Goal: Find specific fact: Find specific fact

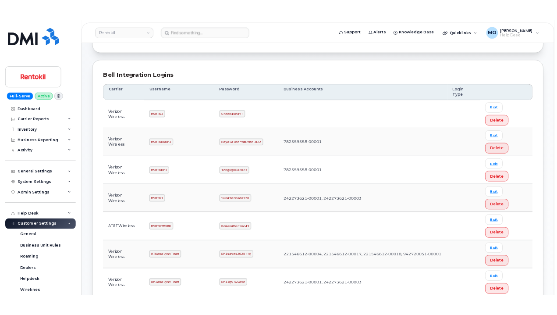
scroll to position [132, 0]
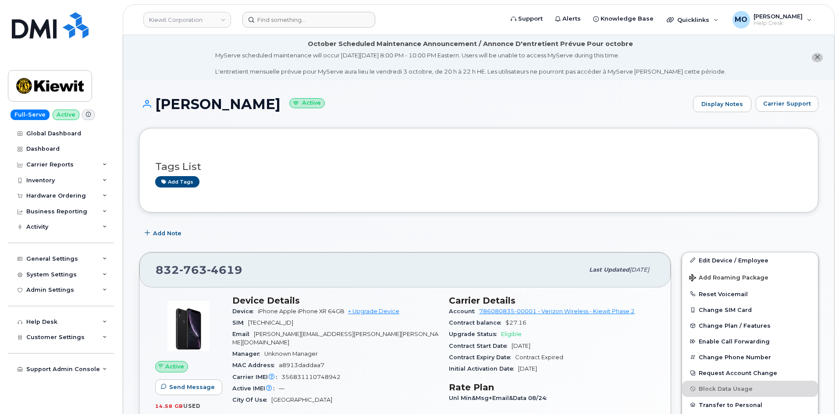
scroll to position [439, 0]
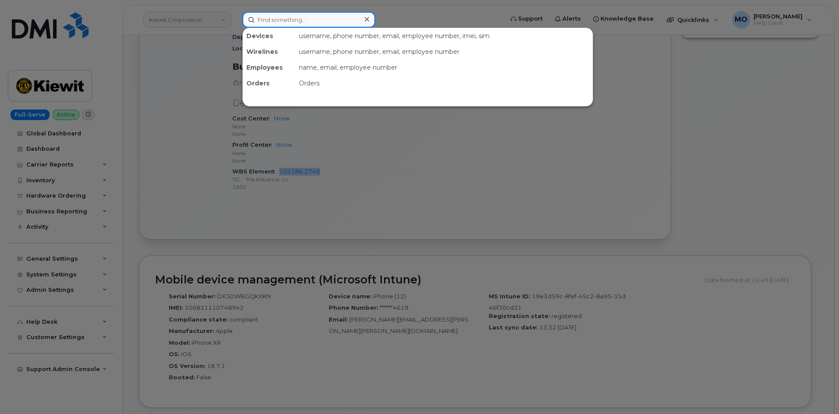
click at [292, 18] on input at bounding box center [309, 20] width 133 height 16
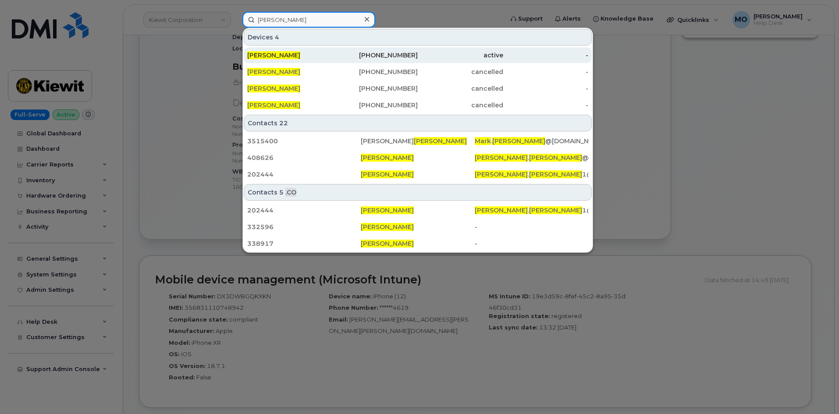
type input "[PERSON_NAME]"
click at [340, 58] on div "[PHONE_NUMBER]" at bounding box center [376, 55] width 86 height 9
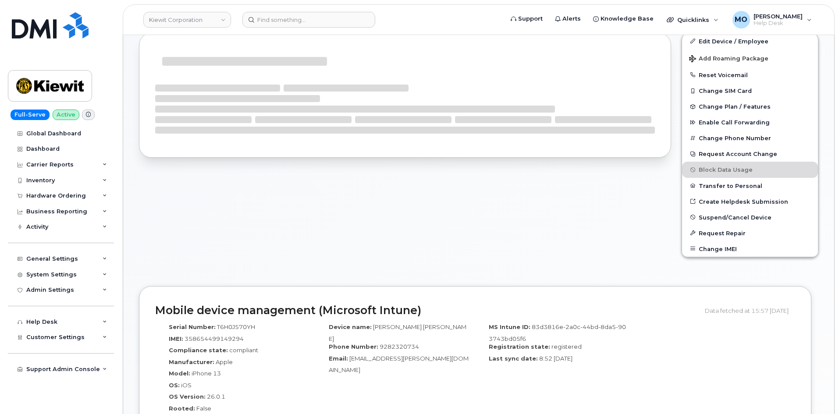
scroll to position [175, 0]
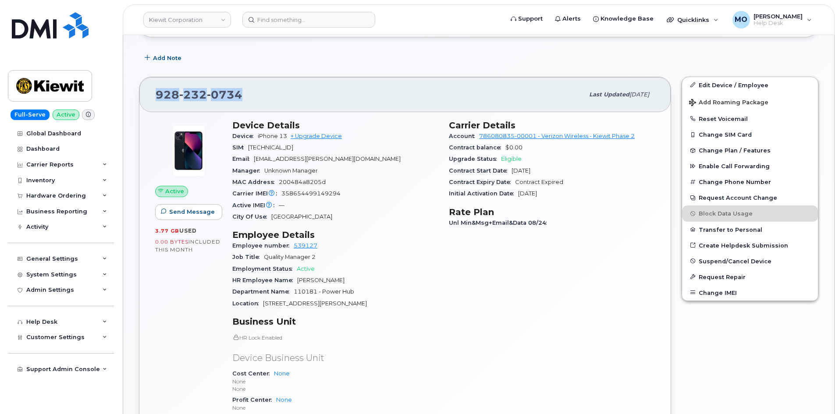
drag, startPoint x: 250, startPoint y: 98, endPoint x: 158, endPoint y: 101, distance: 92.6
click at [158, 101] on div "928 232 0734" at bounding box center [370, 95] width 428 height 18
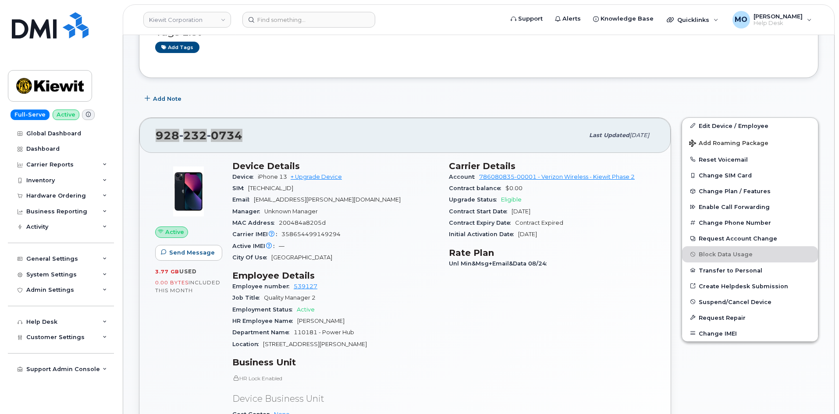
scroll to position [132, 0]
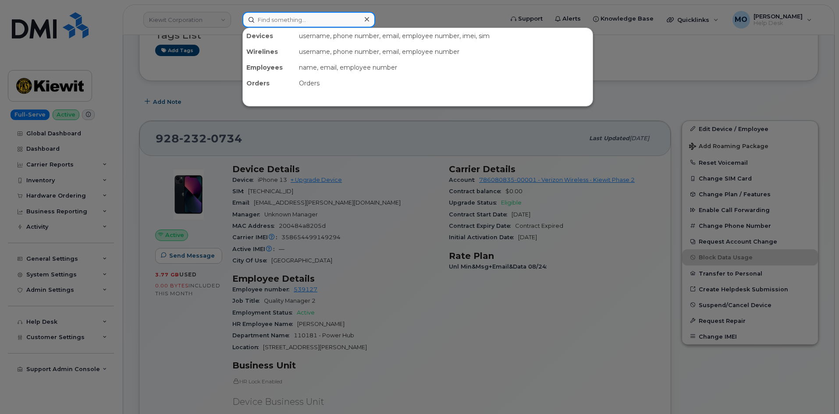
click at [316, 18] on input at bounding box center [309, 20] width 133 height 16
paste input "501-270-0879"
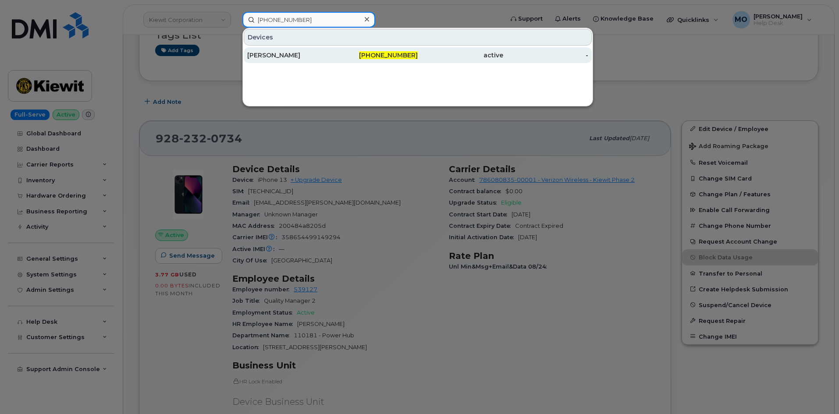
type input "501-270-0879"
click at [314, 57] on div "ARMANDO MIRANDA" at bounding box center [290, 55] width 86 height 9
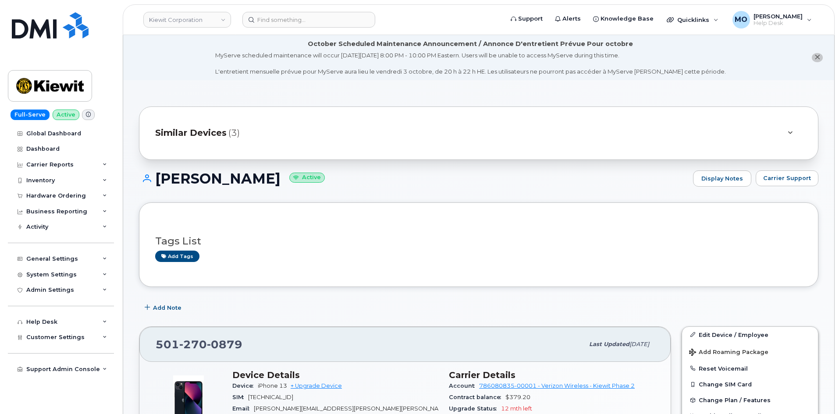
click at [218, 138] on span "Similar Devices" at bounding box center [190, 133] width 71 height 13
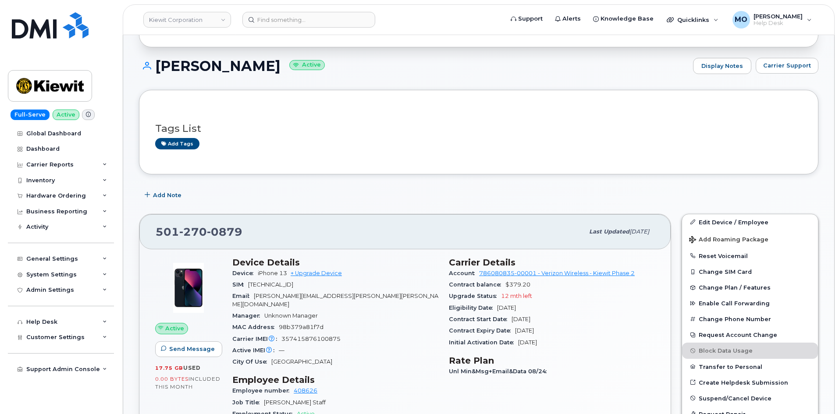
scroll to position [175, 0]
click at [549, 334] on div "Contract Expiry Date Sep 30, 2026" at bounding box center [552, 330] width 206 height 11
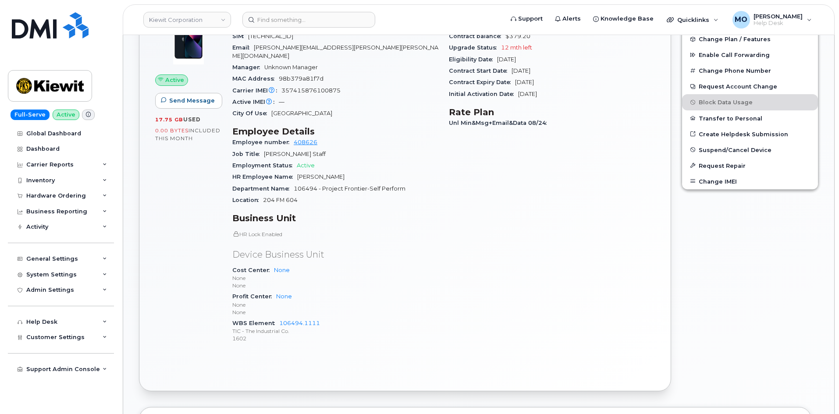
scroll to position [439, 0]
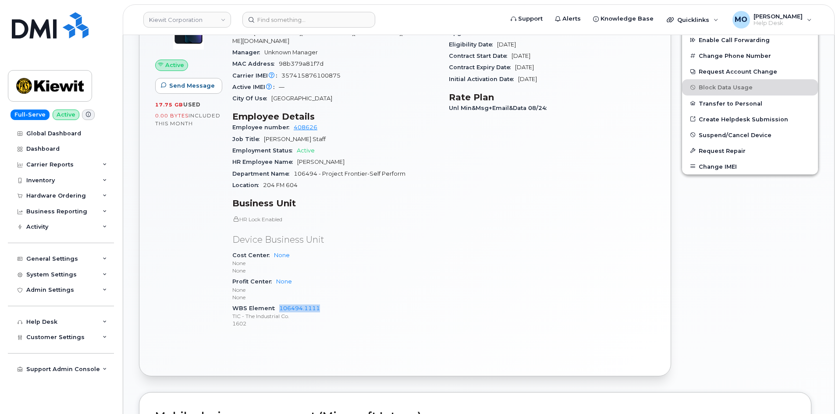
drag, startPoint x: 333, startPoint y: 303, endPoint x: 279, endPoint y: 304, distance: 54.4
click at [279, 304] on div "WBS Element 106494.1111 TIC - The Industrial Co. 1602" at bounding box center [335, 316] width 206 height 27
copy link "106494.1111"
